Goal: Task Accomplishment & Management: Use online tool/utility

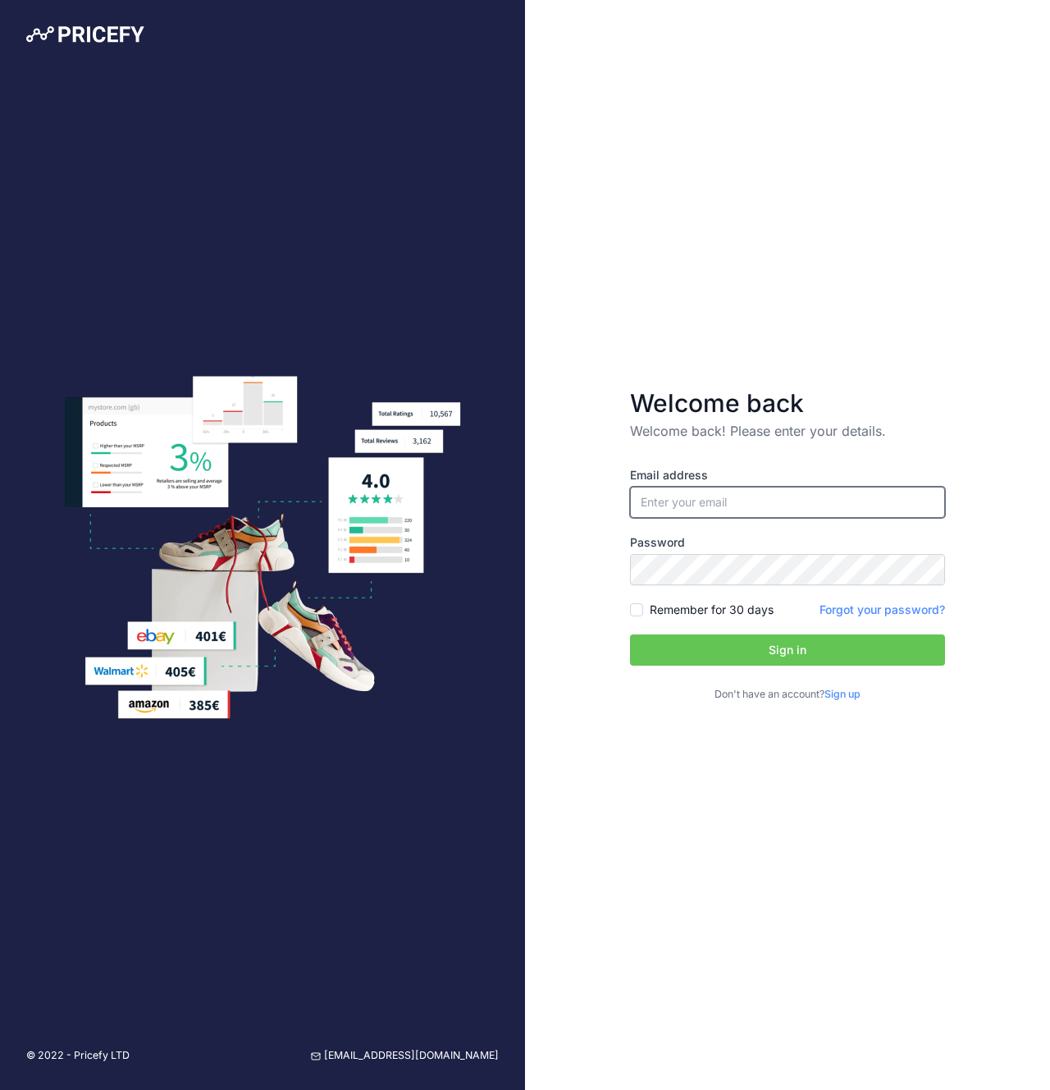
type input "[PERSON_NAME][EMAIL_ADDRESS][DOMAIN_NAME]"
click at [727, 646] on button "Sign in" at bounding box center [787, 649] width 315 height 31
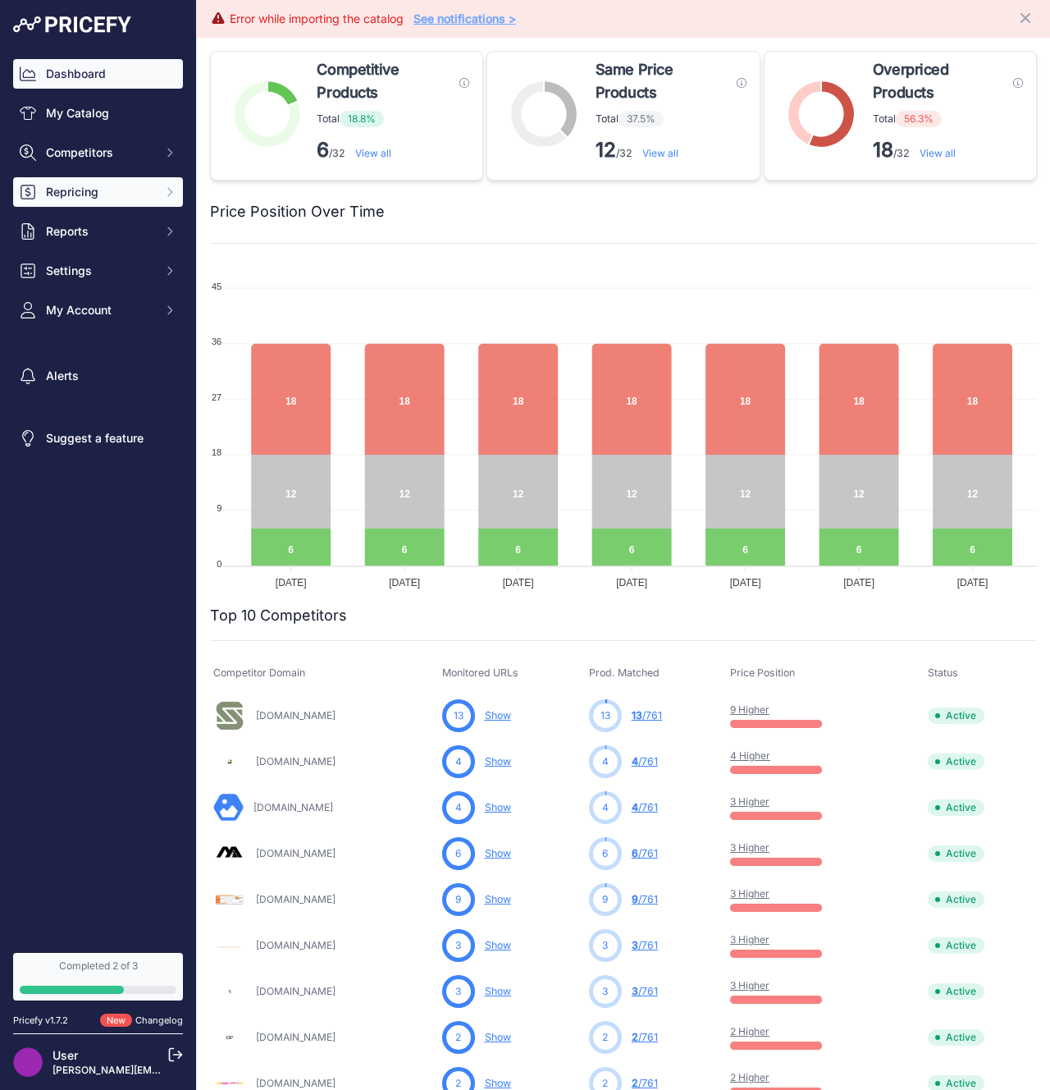
click at [105, 195] on span "Repricing" at bounding box center [99, 192] width 107 height 16
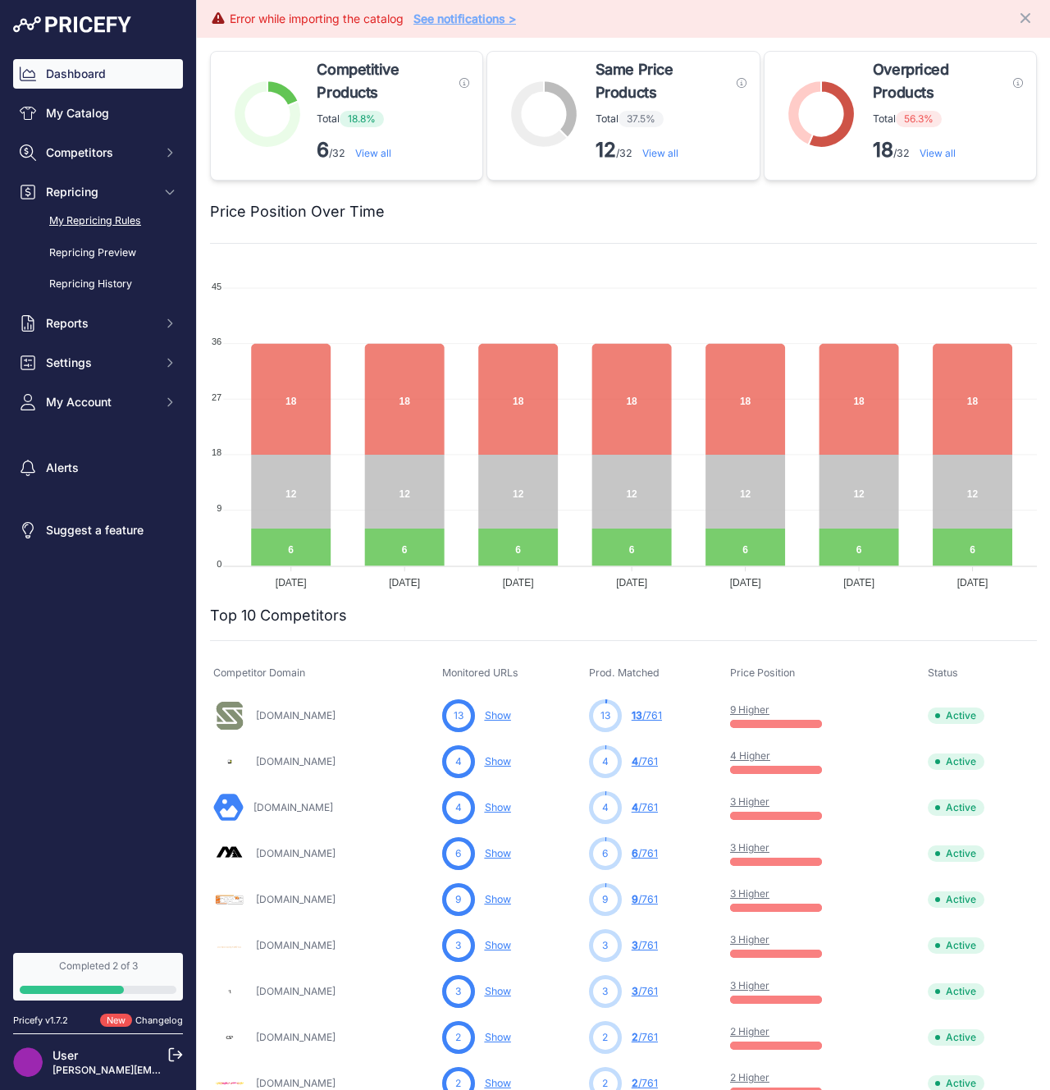
click at [98, 222] on link "My Repricing Rules" at bounding box center [98, 221] width 170 height 29
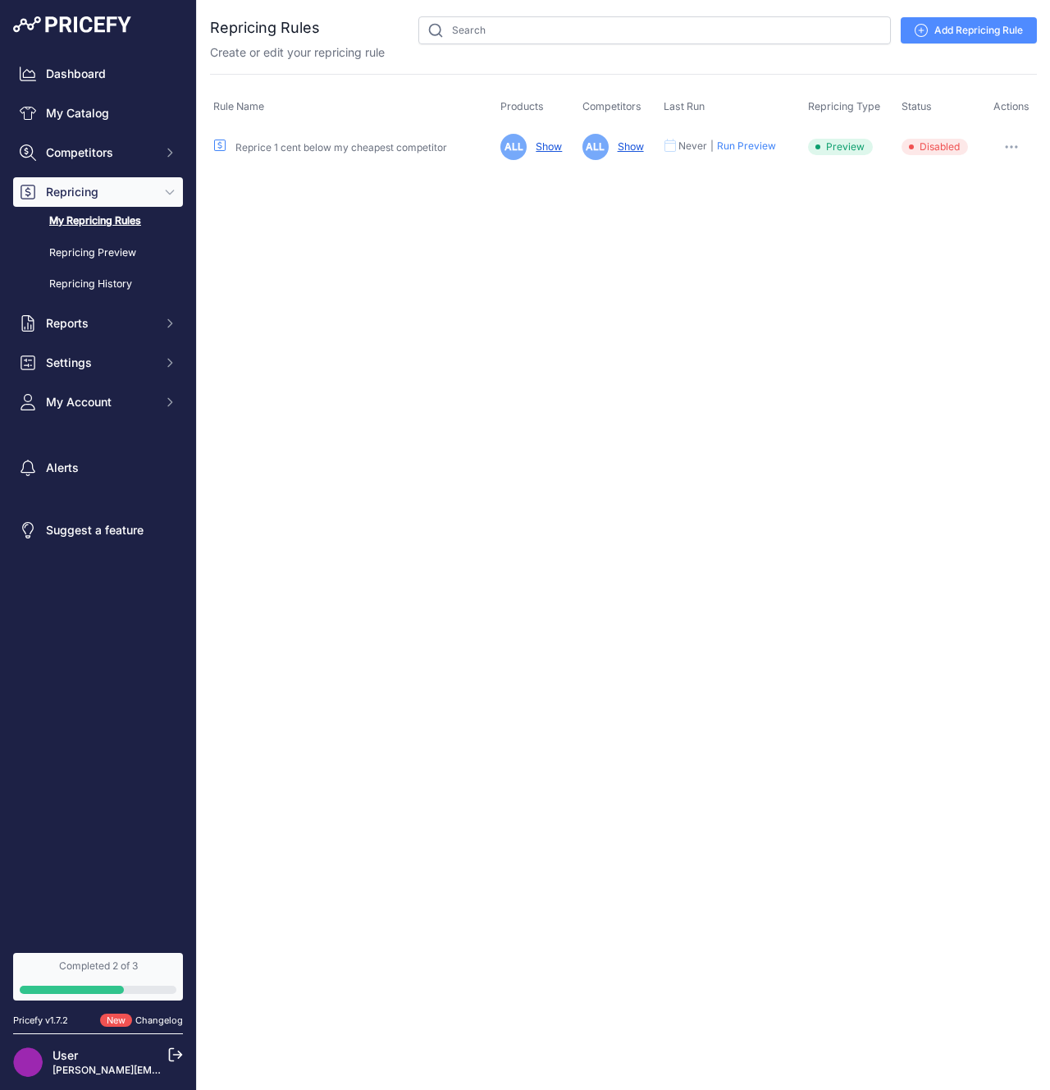
click at [930, 33] on link "Add Repricing Rule" at bounding box center [969, 30] width 136 height 26
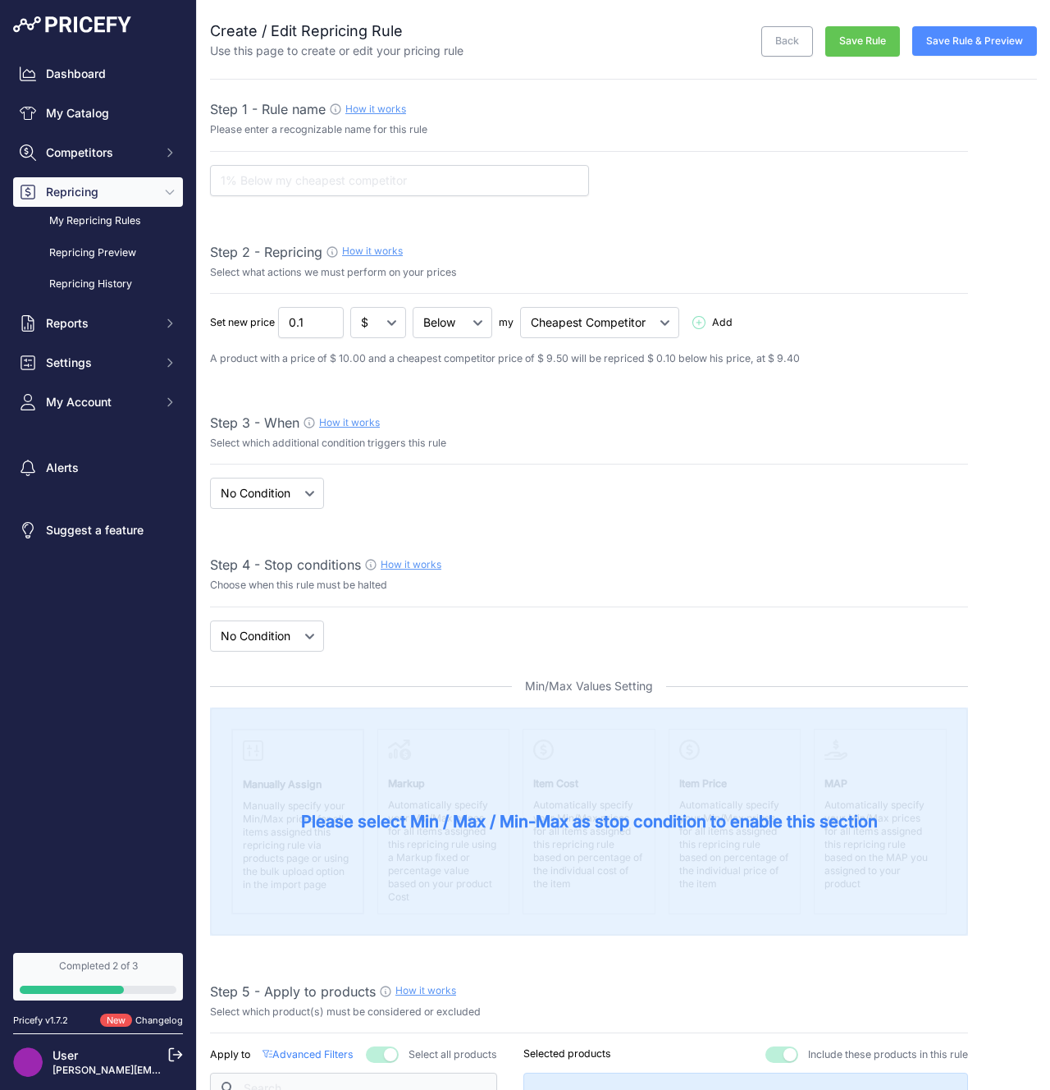
select select "7"
click at [276, 482] on select "When No Condition" at bounding box center [267, 493] width 114 height 31
click at [272, 647] on select "New Price No Condition" at bounding box center [267, 635] width 114 height 31
